Goal: Navigation & Orientation: Find specific page/section

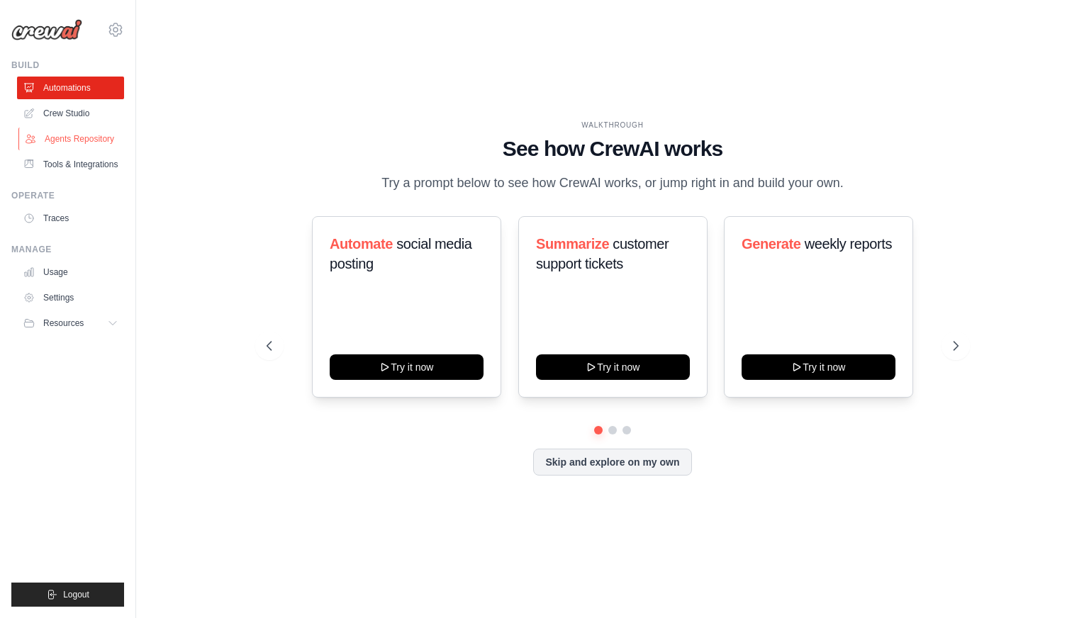
click at [74, 140] on link "Agents Repository" at bounding box center [71, 139] width 107 height 23
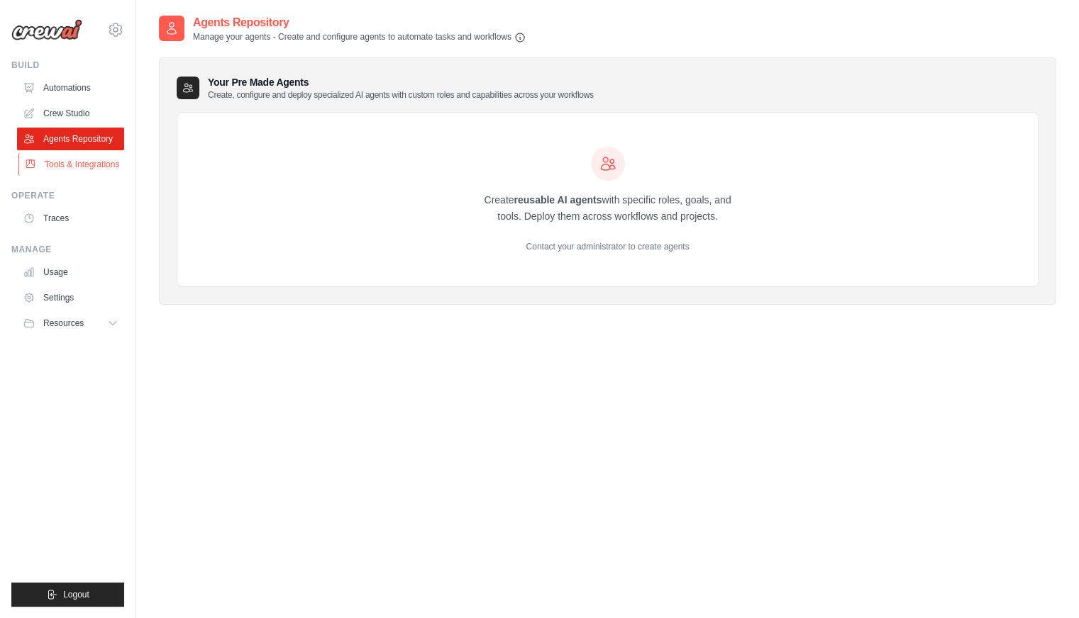
click at [74, 160] on link "Tools & Integrations" at bounding box center [71, 164] width 107 height 23
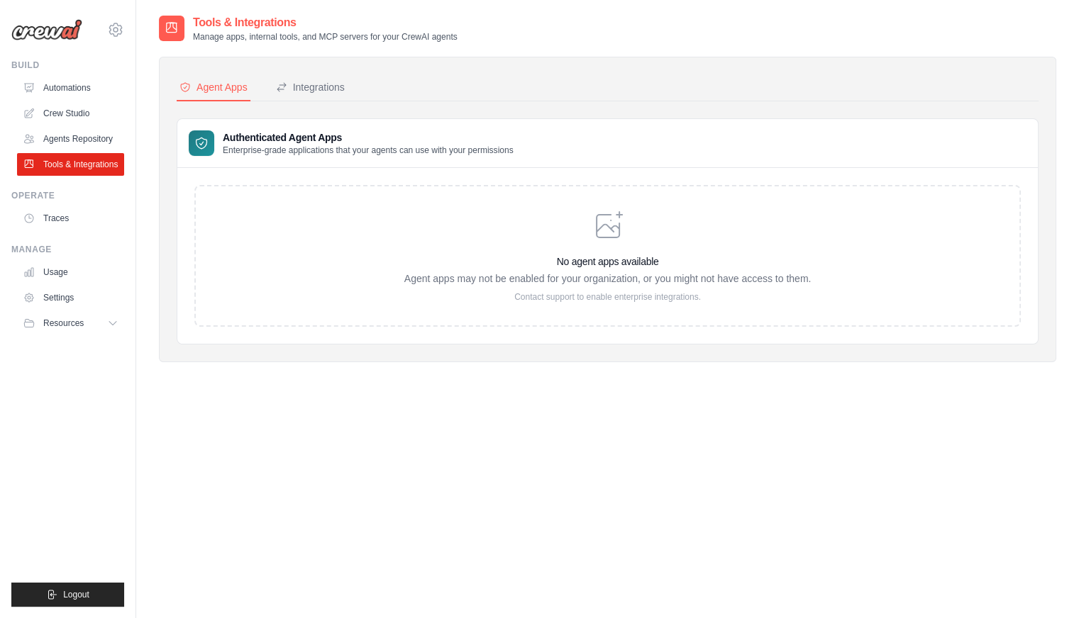
click at [485, 499] on div "Tools & Integrations Manage apps, internal tools, and MCP servers for your Crew…" at bounding box center [607, 323] width 897 height 618
